Goal: Task Accomplishment & Management: Use online tool/utility

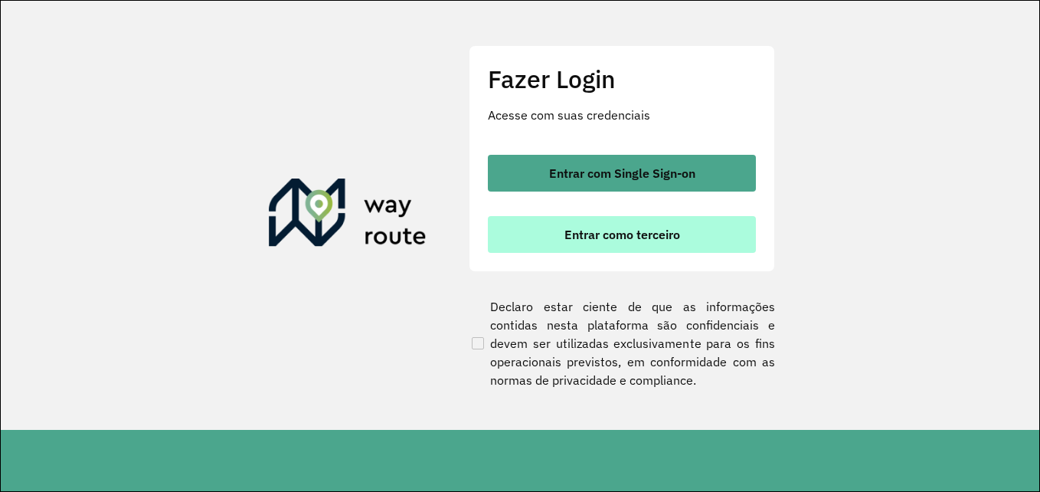
click at [552, 248] on button "Entrar como terceiro" at bounding box center [622, 234] width 268 height 37
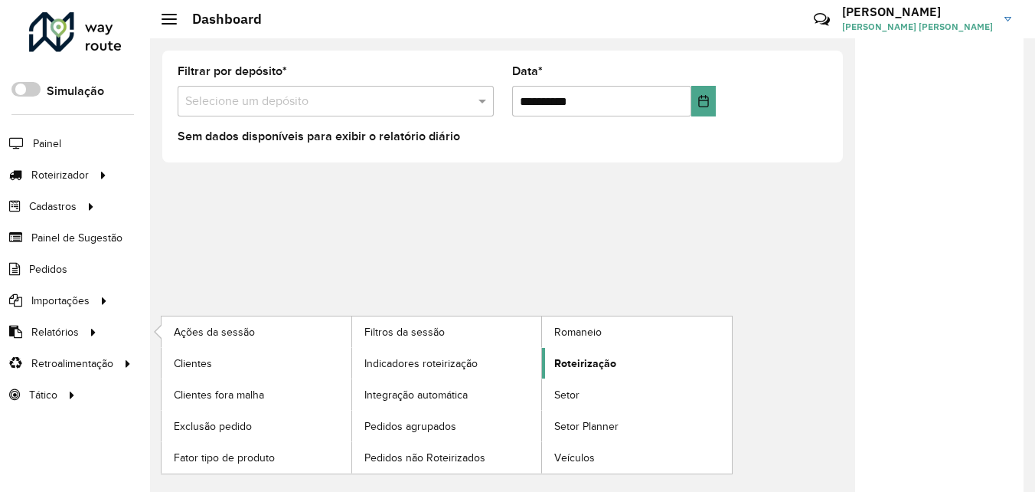
click at [613, 365] on span "Roteirização" at bounding box center [585, 363] width 62 height 16
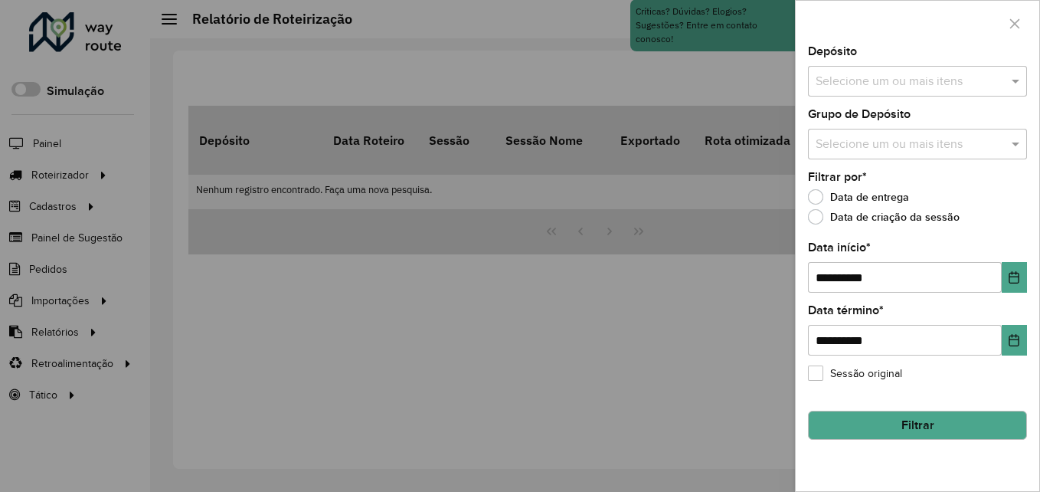
click at [876, 81] on input "text" at bounding box center [910, 82] width 196 height 18
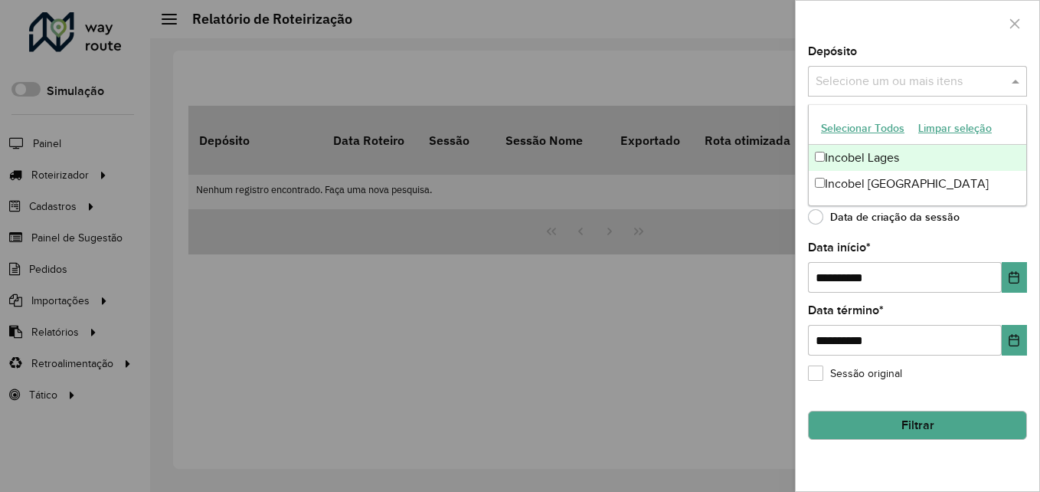
click at [850, 149] on div "Incobel Lages" at bounding box center [917, 158] width 217 height 26
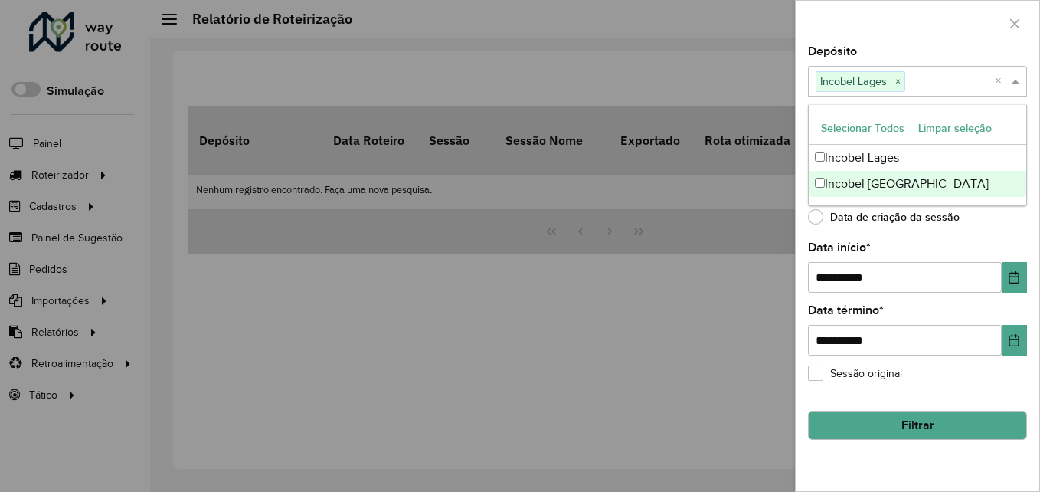
click at [818, 216] on label "Data de criação da sessão" at bounding box center [884, 216] width 152 height 15
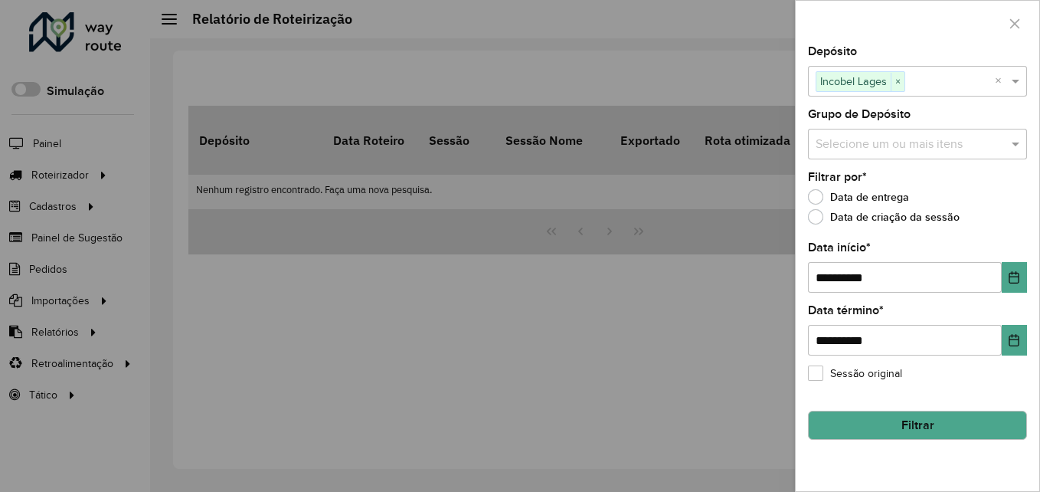
click at [878, 421] on button "Filtrar" at bounding box center [917, 424] width 219 height 29
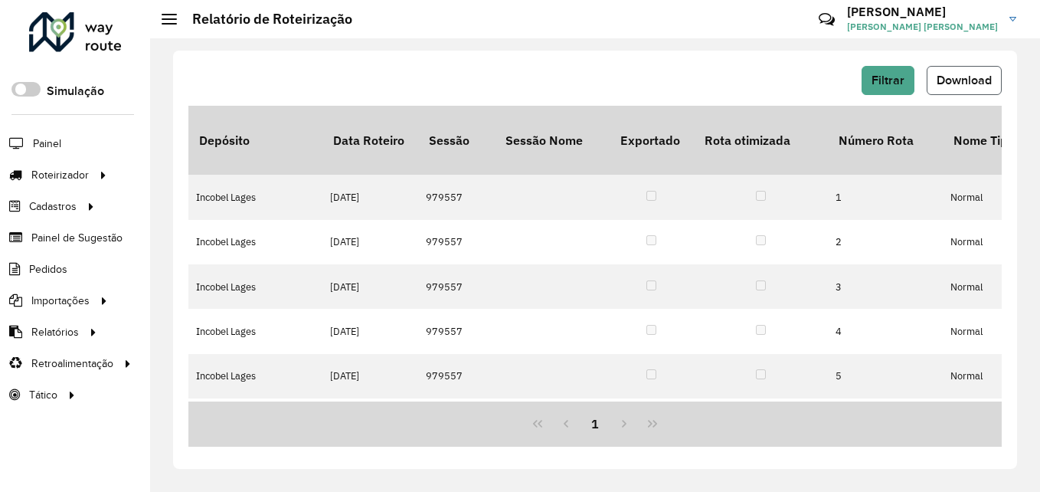
click at [944, 68] on button "Download" at bounding box center [964, 80] width 75 height 29
click at [870, 72] on button "Filtrar" at bounding box center [887, 80] width 53 height 29
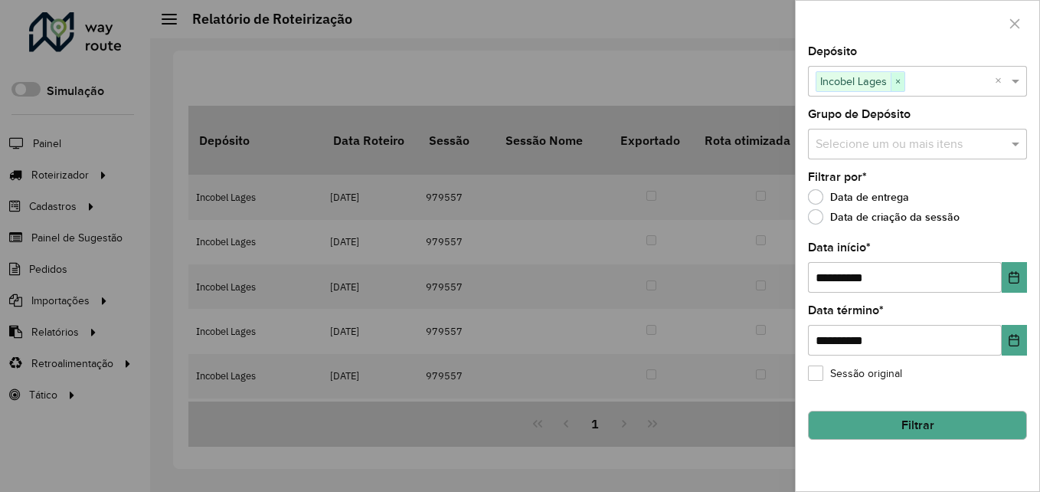
click at [900, 82] on span "×" at bounding box center [898, 82] width 14 height 18
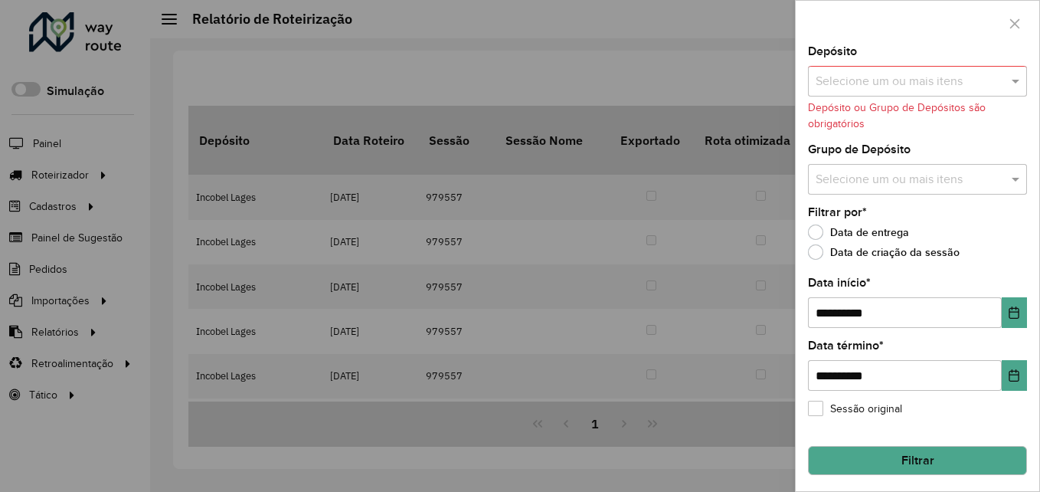
click at [899, 81] on input "text" at bounding box center [910, 82] width 196 height 18
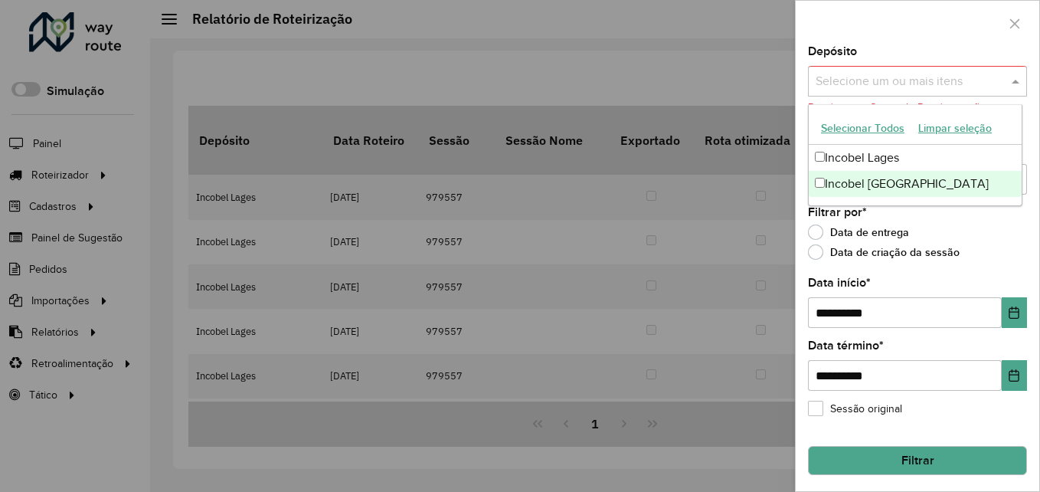
click at [878, 185] on div "Incobel [GEOGRAPHIC_DATA]" at bounding box center [915, 184] width 213 height 26
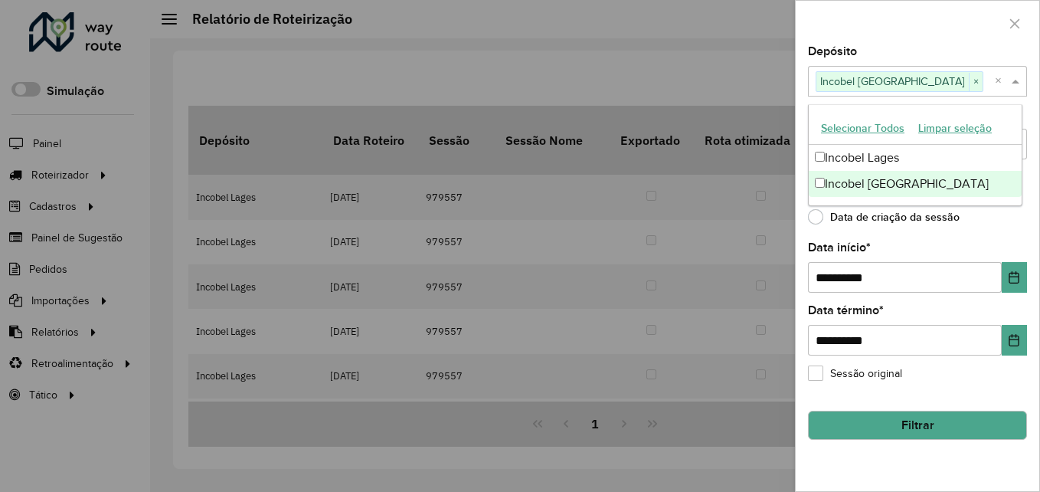
click at [964, 391] on div "**********" at bounding box center [918, 268] width 244 height 445
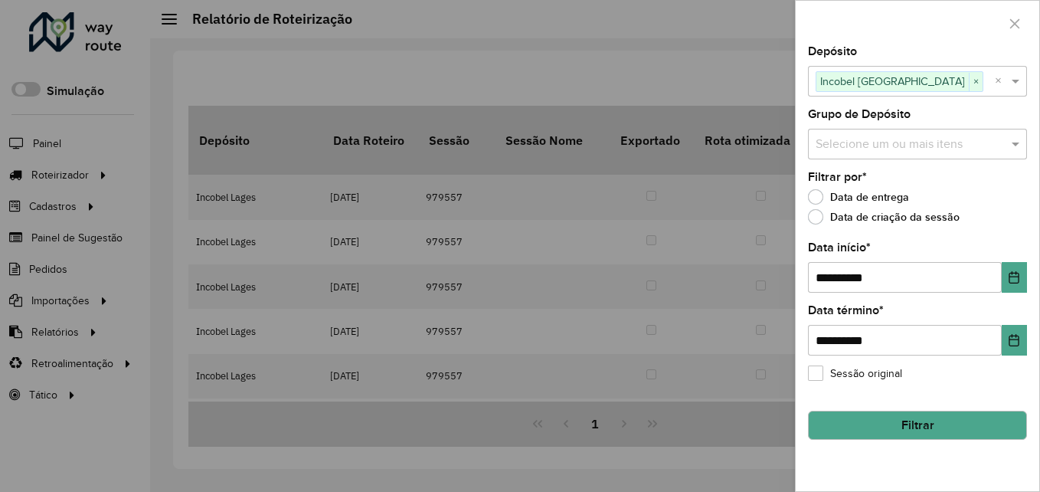
click at [958, 420] on button "Filtrar" at bounding box center [917, 424] width 219 height 29
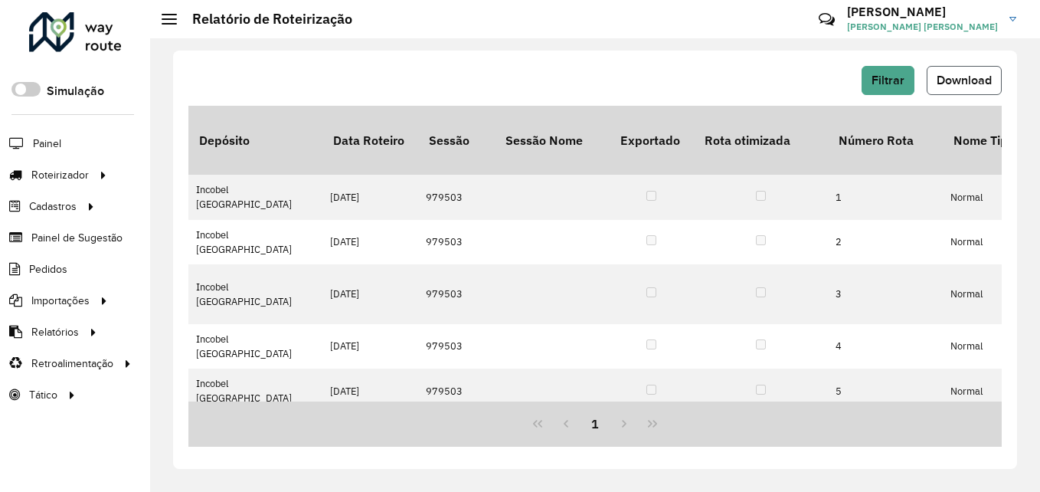
click at [956, 82] on span "Download" at bounding box center [964, 80] width 55 height 13
